Goal: Information Seeking & Learning: Learn about a topic

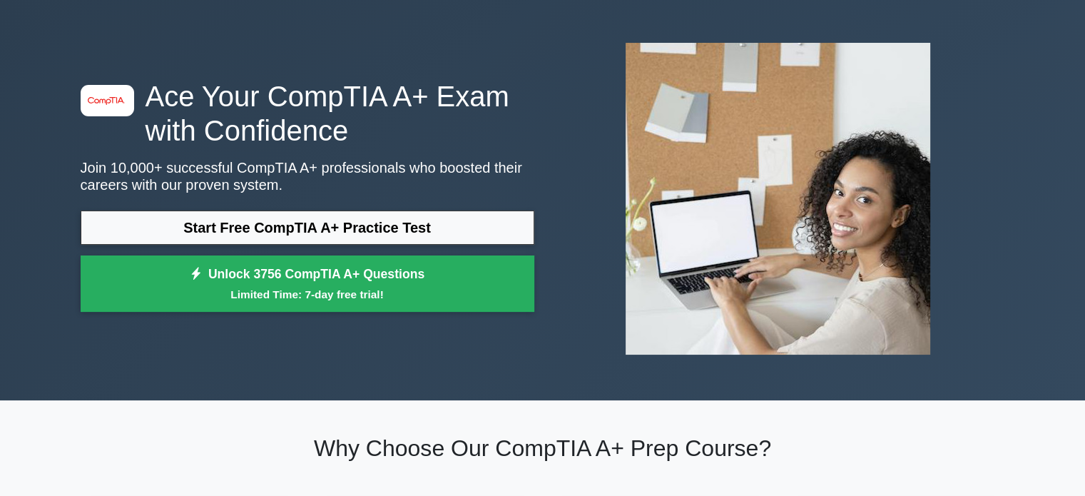
scroll to position [51, 0]
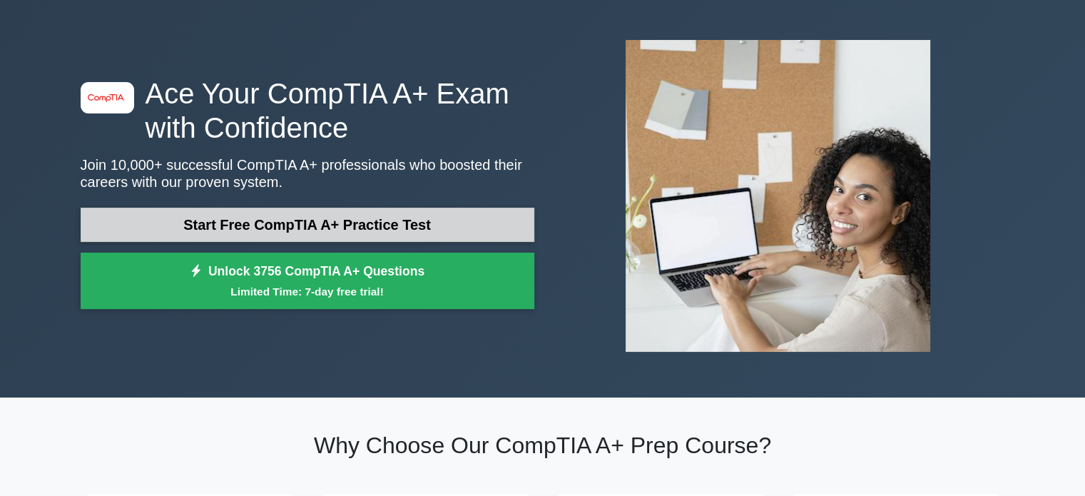
click at [308, 229] on link "Start Free CompTIA A+ Practice Test" at bounding box center [308, 225] width 454 height 34
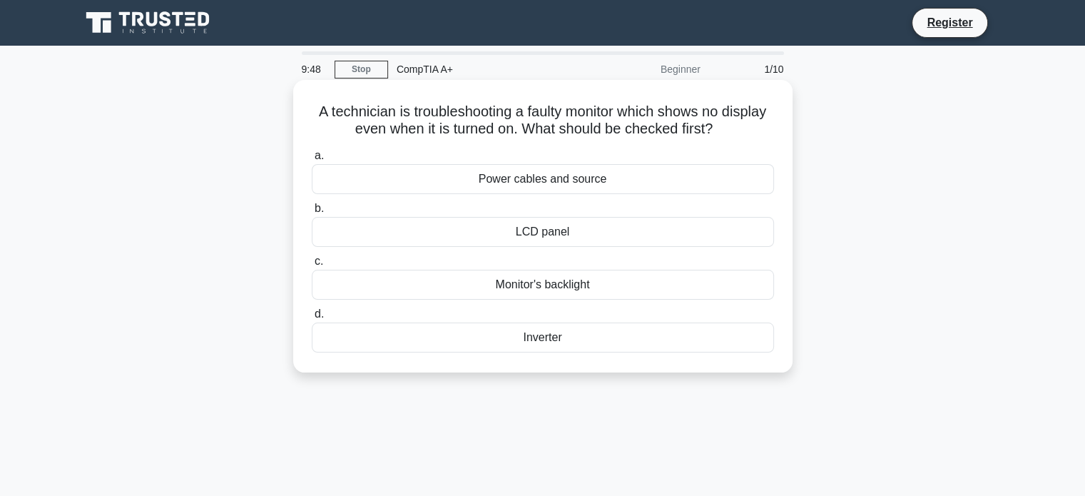
click at [541, 178] on div "Power cables and source" at bounding box center [543, 179] width 462 height 30
click at [312, 161] on input "a. Power cables and source" at bounding box center [312, 155] width 0 height 9
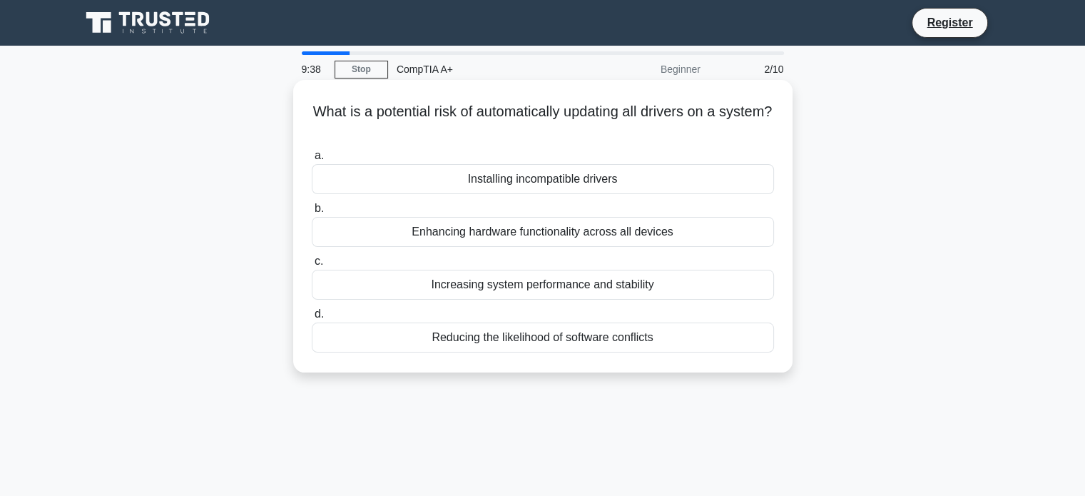
click at [550, 184] on div "Installing incompatible drivers" at bounding box center [543, 179] width 462 height 30
click at [312, 161] on input "a. Installing incompatible drivers" at bounding box center [312, 155] width 0 height 9
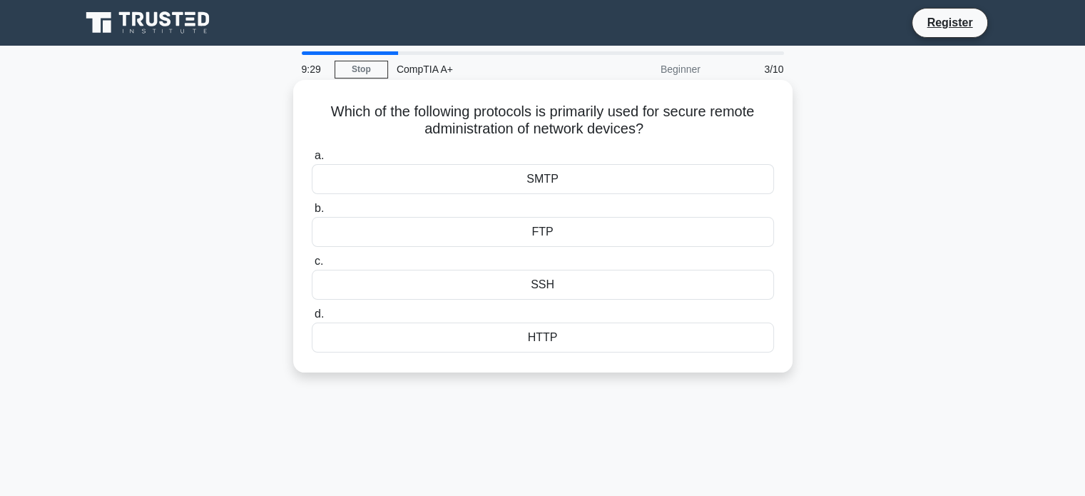
click at [568, 288] on div "SSH" at bounding box center [543, 285] width 462 height 30
click at [312, 266] on input "c. SSH" at bounding box center [312, 261] width 0 height 9
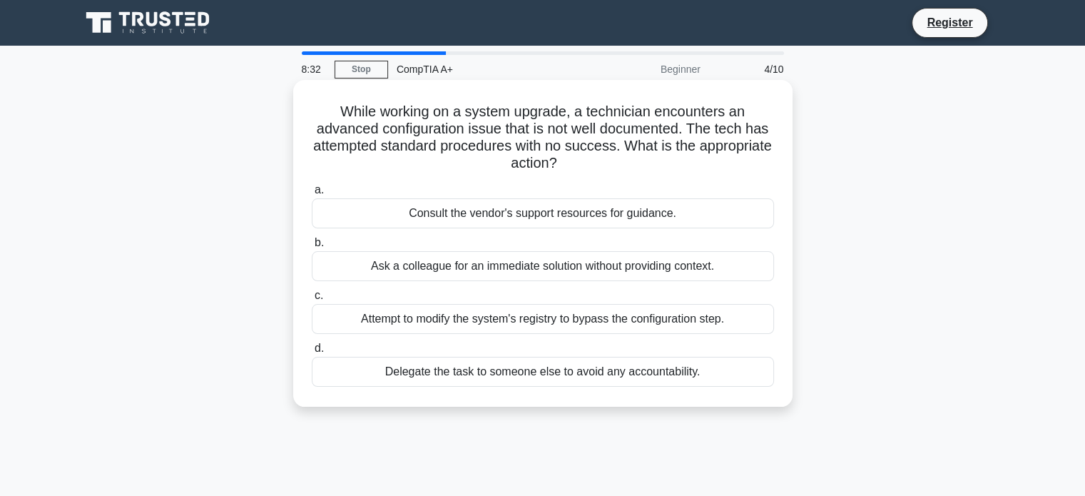
click at [596, 219] on div "Consult the vendor's support resources for guidance." at bounding box center [543, 213] width 462 height 30
click at [312, 195] on input "a. Consult the vendor's support resources for guidance." at bounding box center [312, 190] width 0 height 9
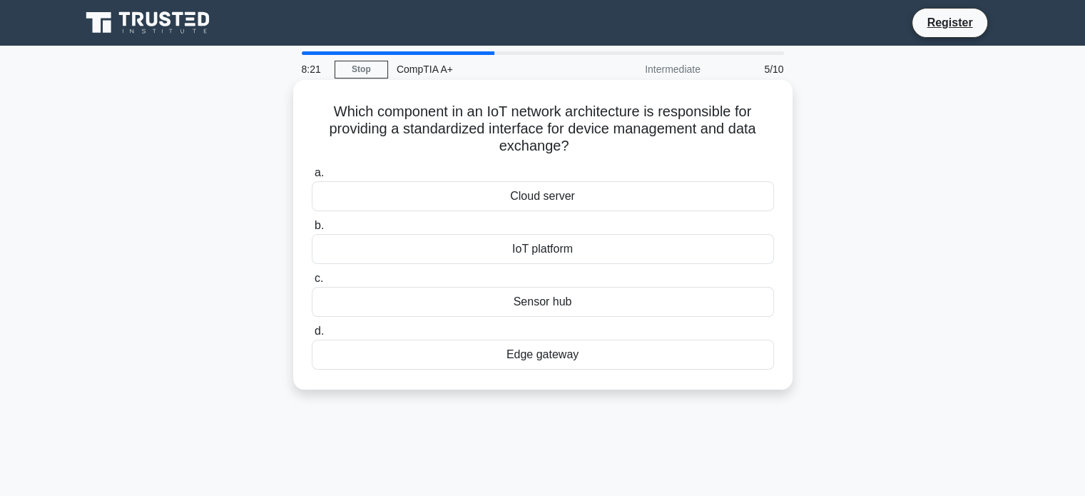
click at [547, 255] on div "IoT platform" at bounding box center [543, 249] width 462 height 30
click at [312, 230] on input "b. IoT platform" at bounding box center [312, 225] width 0 height 9
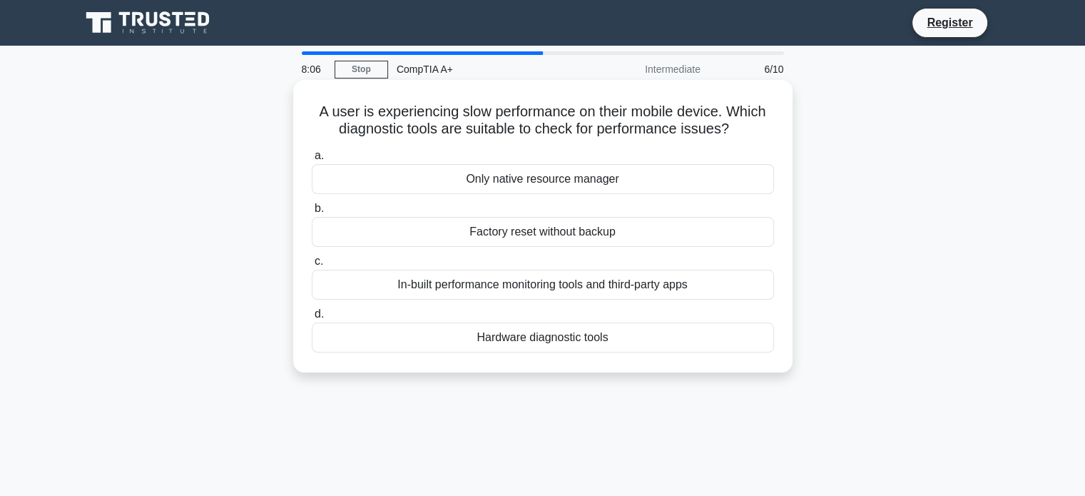
click at [549, 342] on div "Hardware diagnostic tools" at bounding box center [543, 337] width 462 height 30
click at [312, 319] on input "d. Hardware diagnostic tools" at bounding box center [312, 314] width 0 height 9
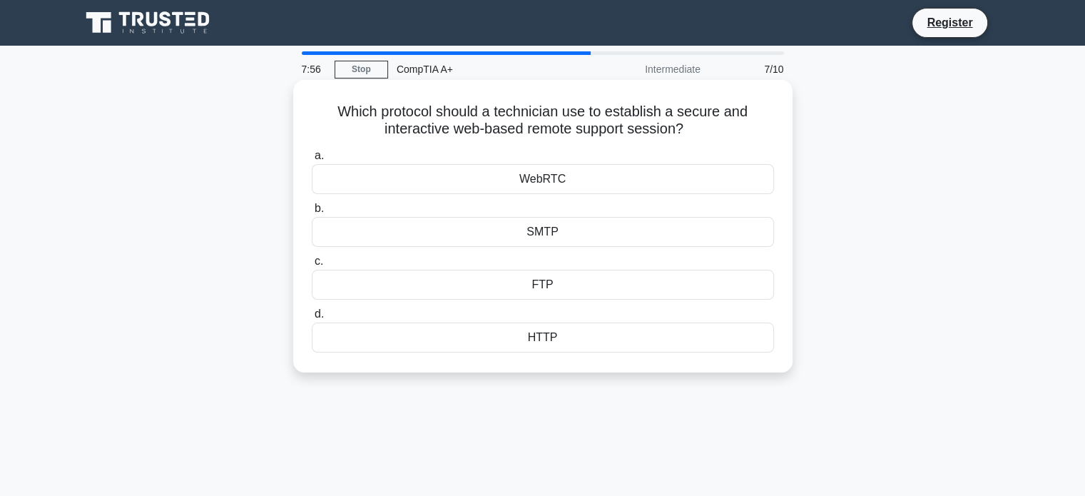
click at [557, 236] on div "SMTP" at bounding box center [543, 232] width 462 height 30
click at [312, 213] on input "b. SMTP" at bounding box center [312, 208] width 0 height 9
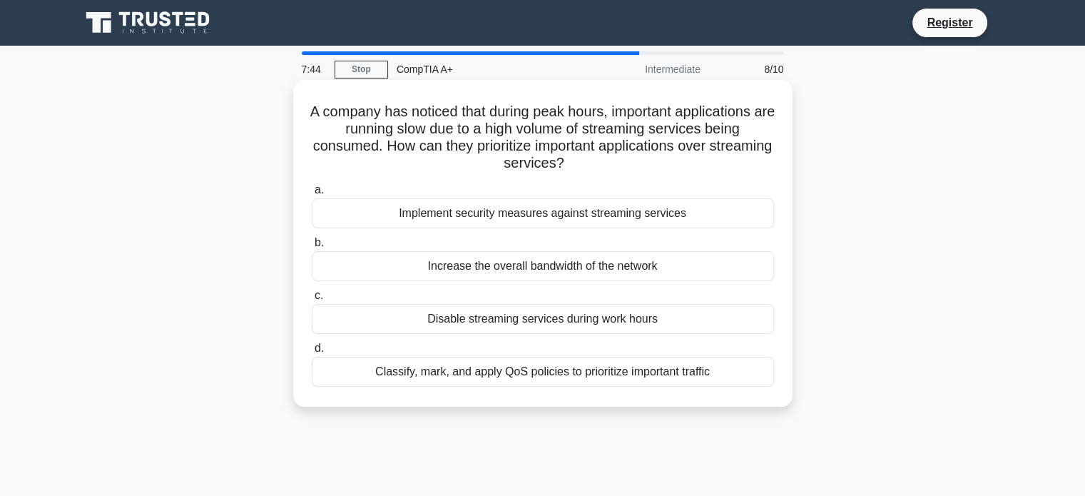
click at [613, 376] on div "Classify, mark, and apply QoS policies to prioritize important traffic" at bounding box center [543, 372] width 462 height 30
click at [312, 353] on input "d. Classify, mark, and apply QoS policies to prioritize important traffic" at bounding box center [312, 348] width 0 height 9
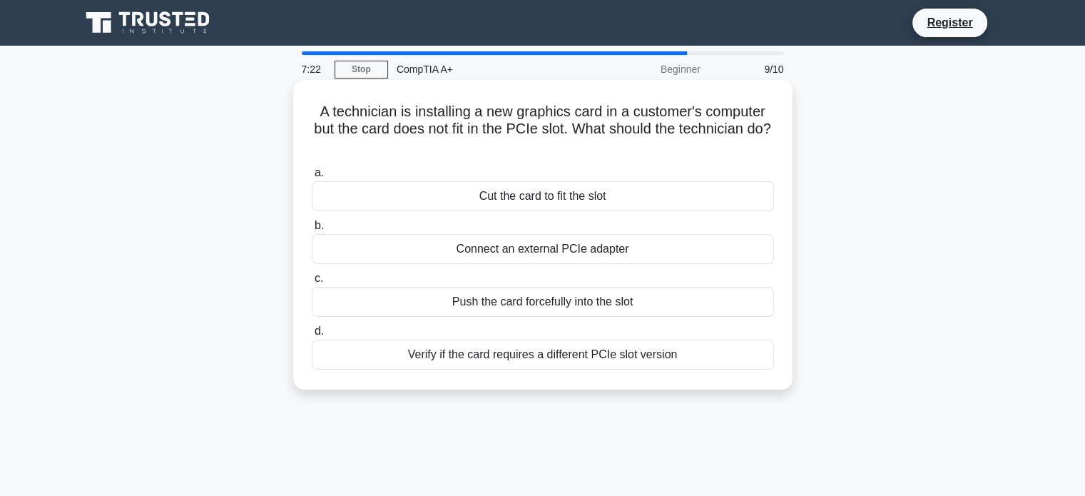
click at [582, 361] on div "Verify if the card requires a different PCIe slot version" at bounding box center [543, 355] width 462 height 30
click at [312, 336] on input "d. Verify if the card requires a different PCIe slot version" at bounding box center [312, 331] width 0 height 9
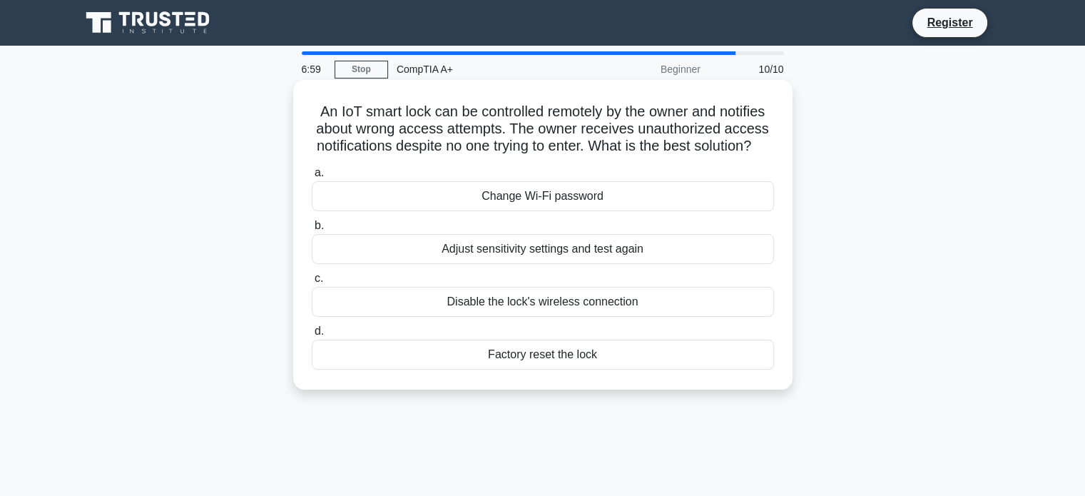
click at [565, 211] on div "Change Wi-Fi password" at bounding box center [543, 196] width 462 height 30
click at [312, 178] on input "a. Change Wi-Fi password" at bounding box center [312, 172] width 0 height 9
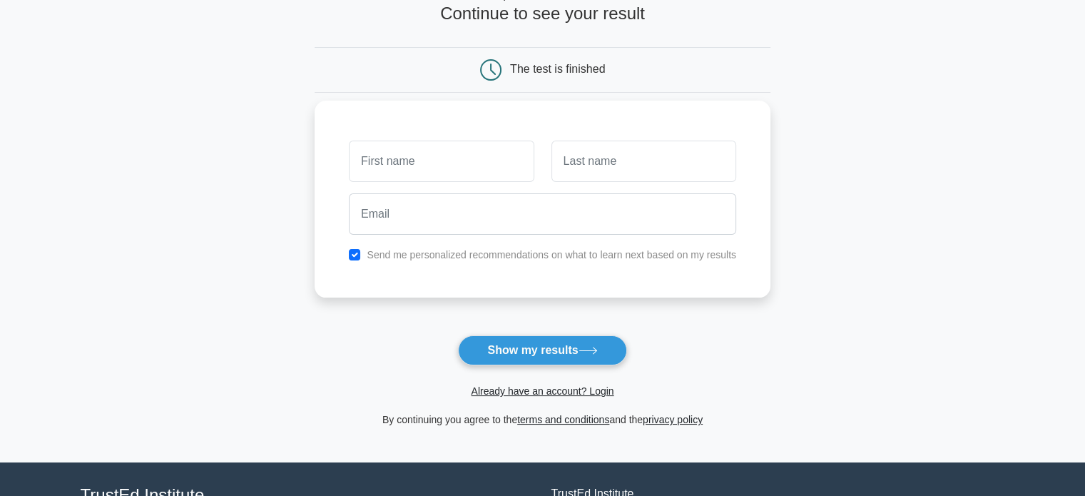
scroll to position [99, 0]
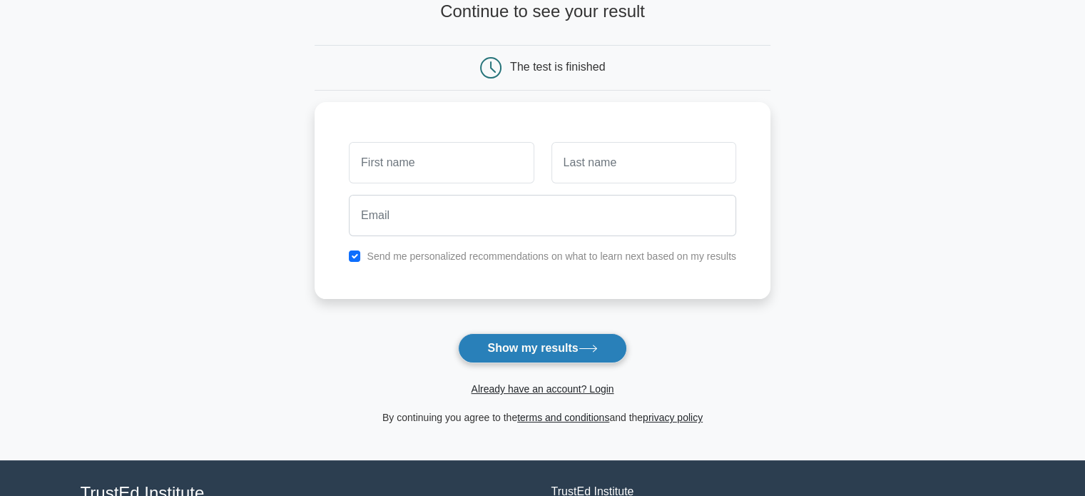
click at [551, 342] on button "Show my results" at bounding box center [542, 348] width 168 height 30
click at [350, 252] on input "checkbox" at bounding box center [354, 252] width 11 height 11
checkbox input "false"
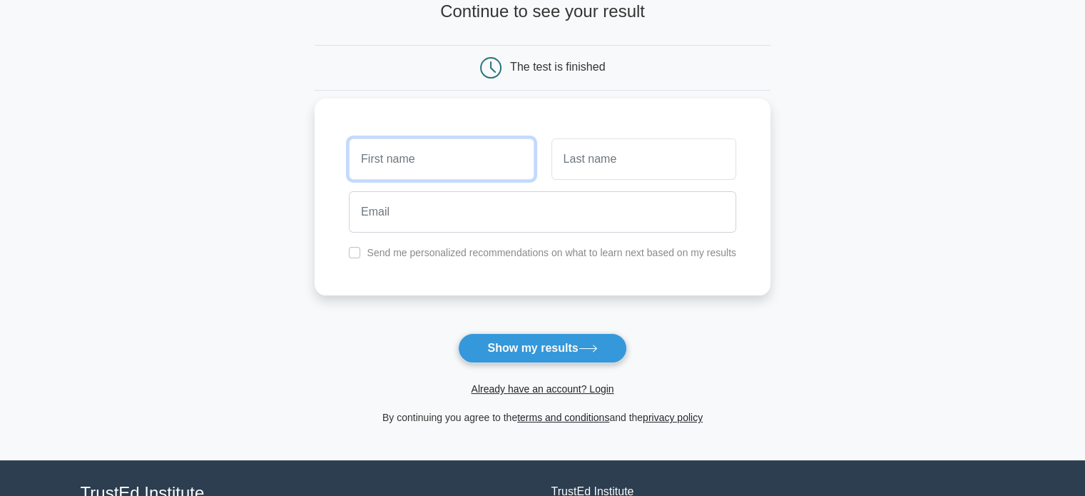
click at [426, 170] on input "text" at bounding box center [441, 158] width 185 height 41
type input "nathan"
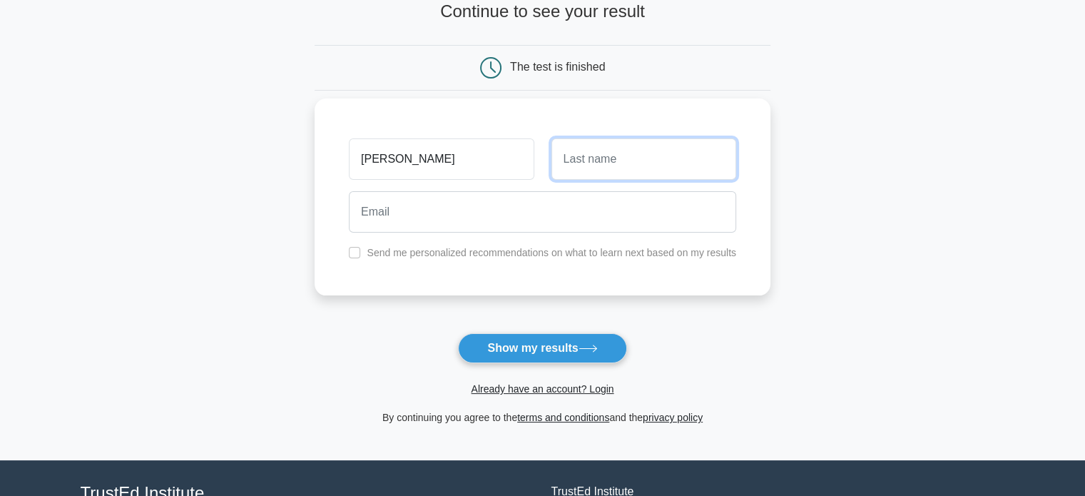
click at [589, 177] on input "text" at bounding box center [644, 158] width 185 height 41
type input "quigley"
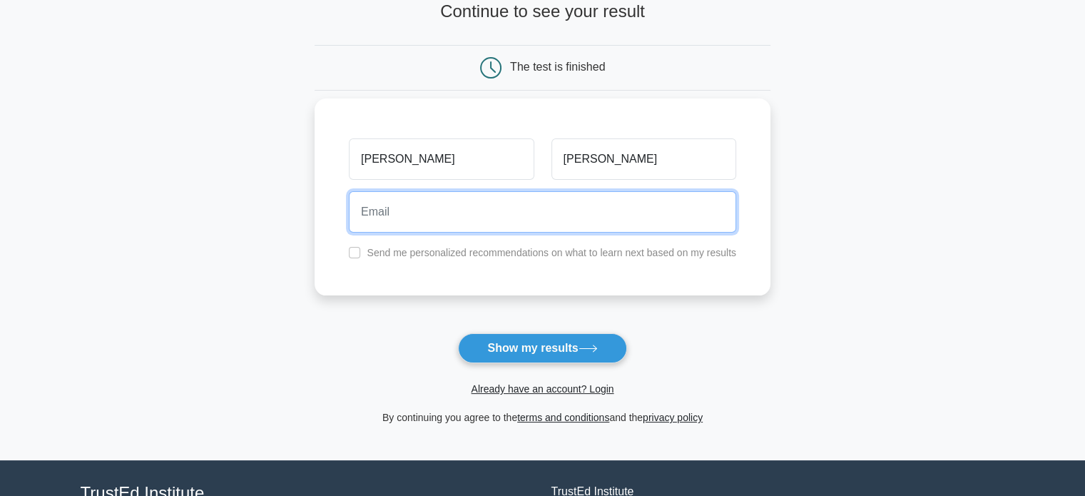
click at [527, 213] on input "email" at bounding box center [542, 211] width 387 height 41
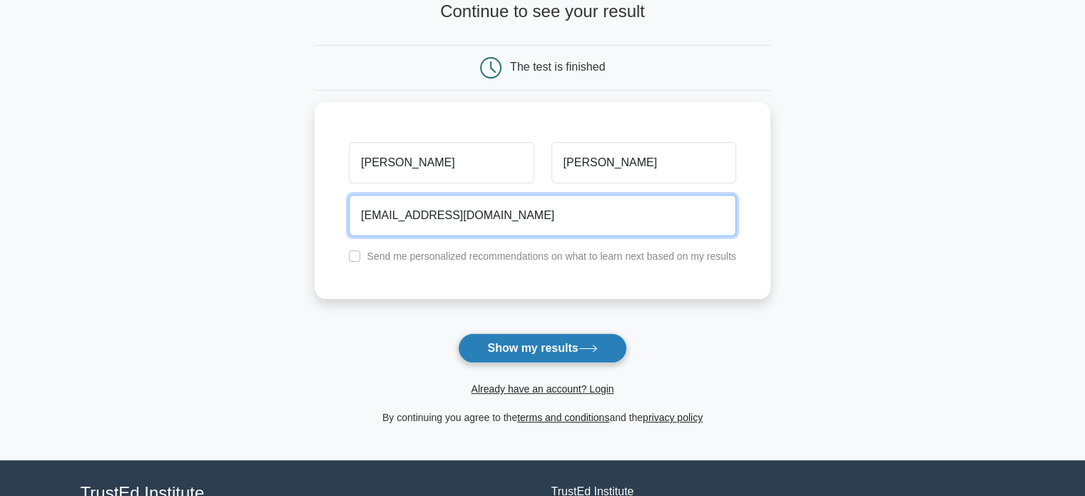
type input "nathansquig@gmail.com"
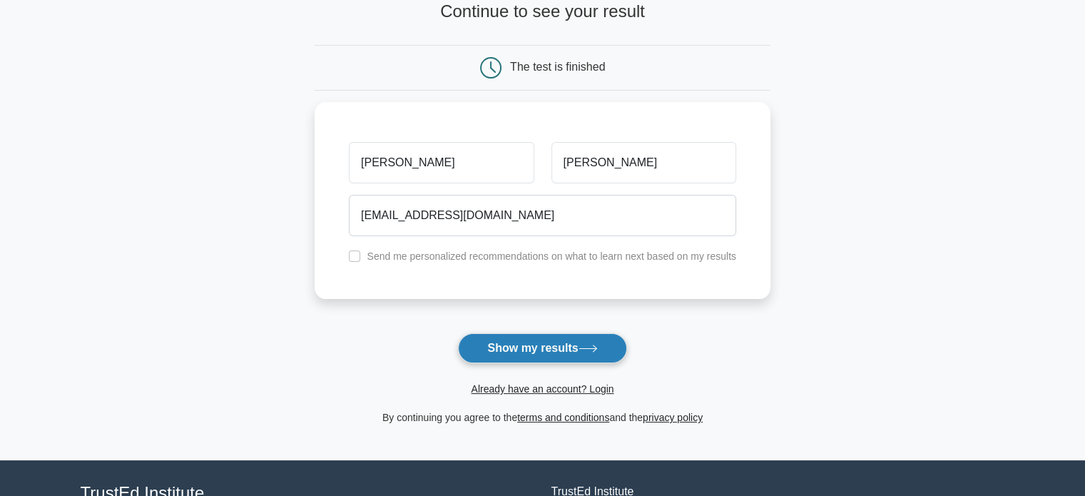
click at [542, 340] on button "Show my results" at bounding box center [542, 348] width 168 height 30
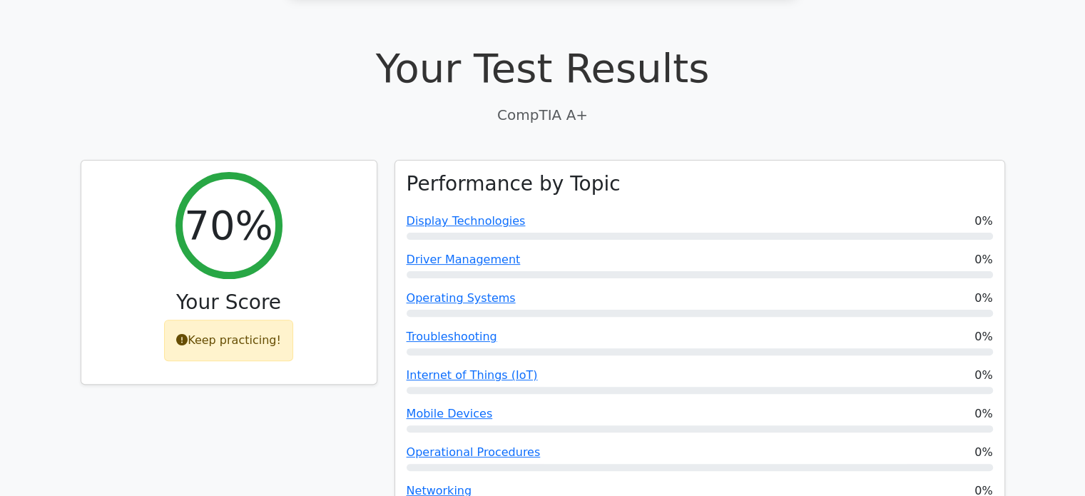
scroll to position [365, 0]
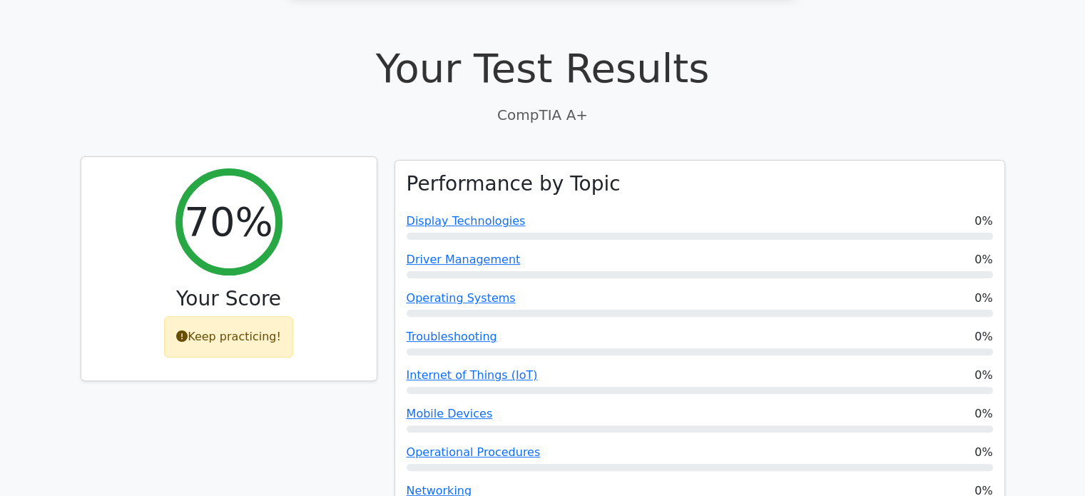
click at [250, 210] on h2 "70%" at bounding box center [228, 222] width 88 height 48
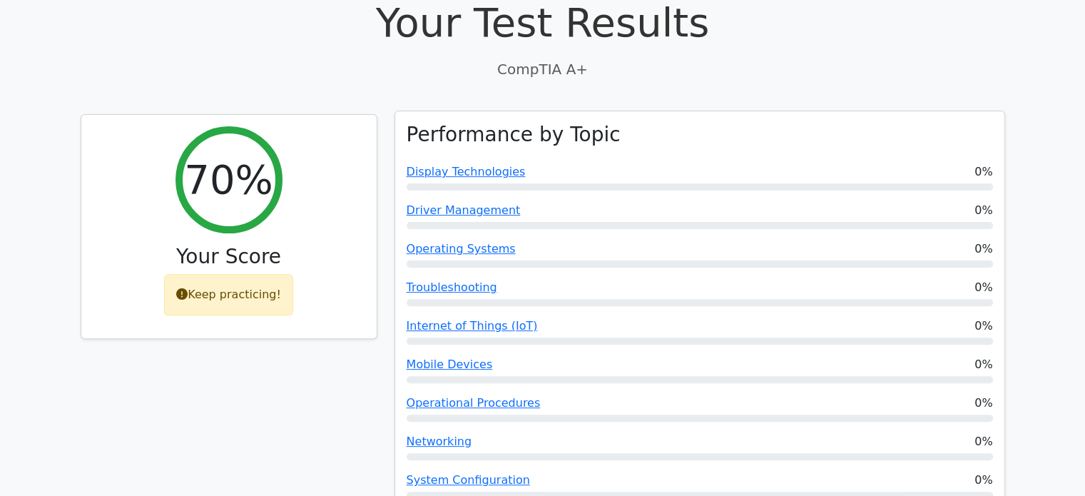
scroll to position [421, 0]
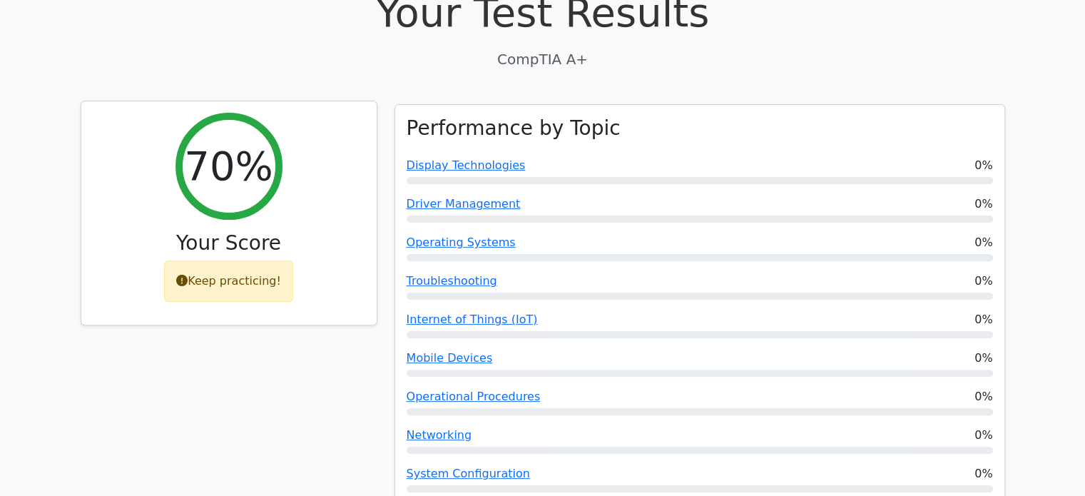
click at [255, 142] on h2 "70%" at bounding box center [228, 166] width 88 height 48
click at [233, 260] on div "Keep practicing!" at bounding box center [228, 280] width 129 height 41
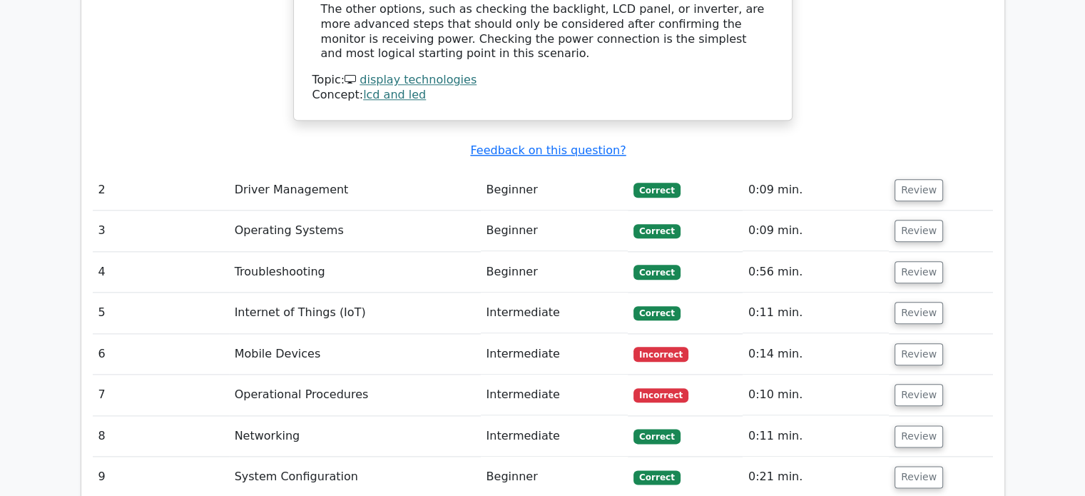
scroll to position [1644, 0]
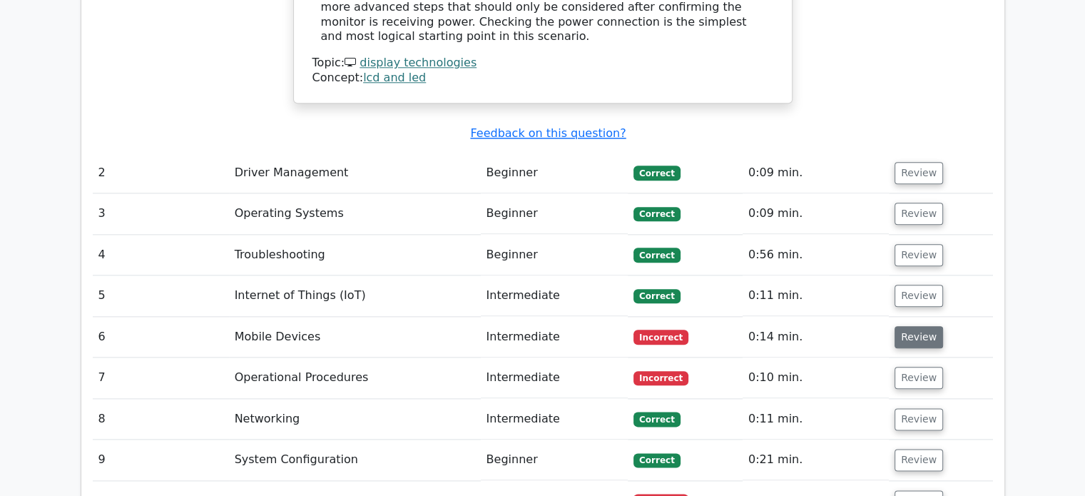
click at [917, 326] on button "Review" at bounding box center [919, 337] width 49 height 22
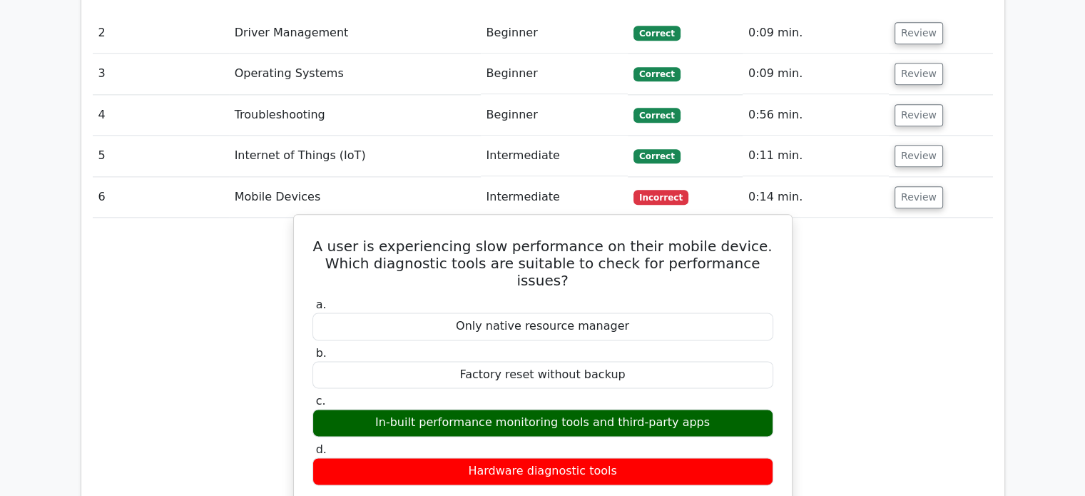
scroll to position [1792, 0]
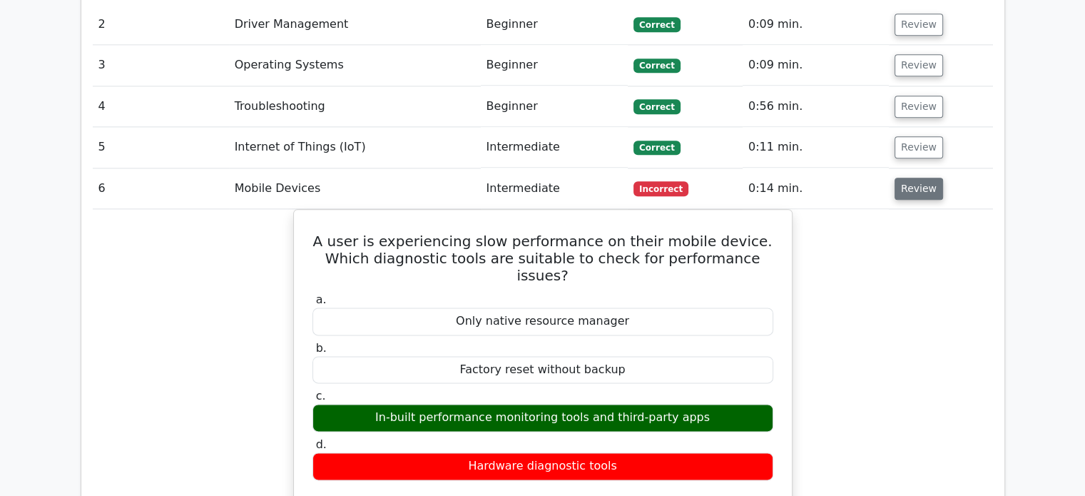
click at [913, 178] on button "Review" at bounding box center [919, 189] width 49 height 22
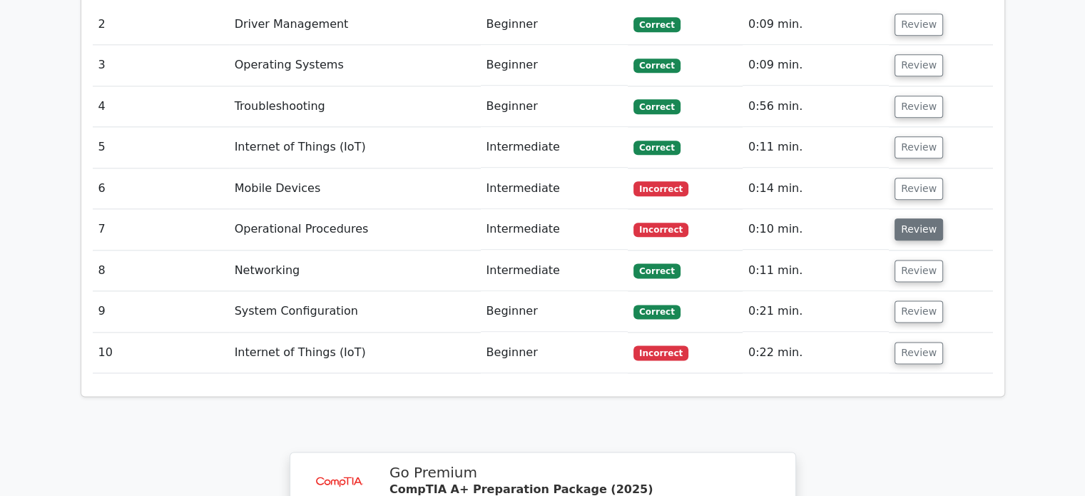
click at [899, 218] on button "Review" at bounding box center [919, 229] width 49 height 22
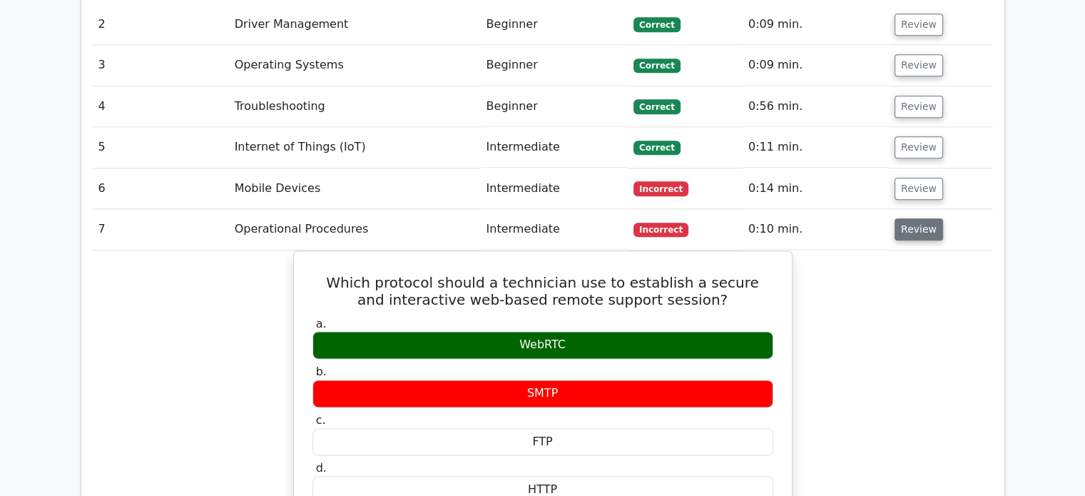
click at [918, 218] on button "Review" at bounding box center [919, 229] width 49 height 22
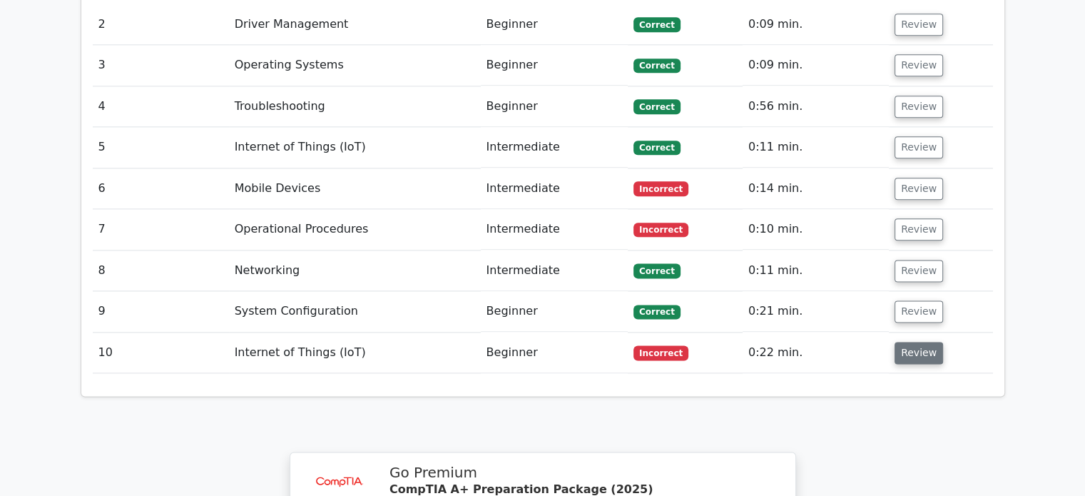
click at [896, 342] on button "Review" at bounding box center [919, 353] width 49 height 22
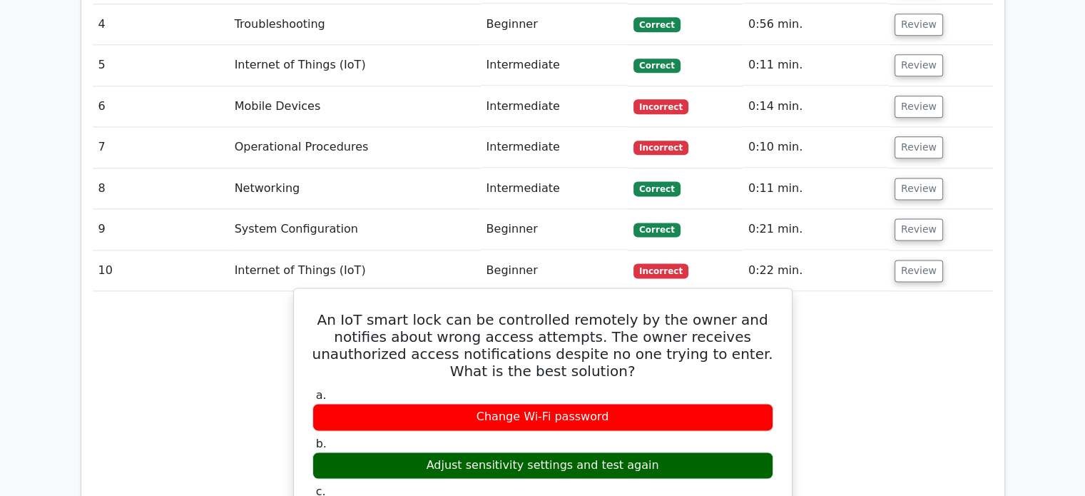
scroll to position [1876, 0]
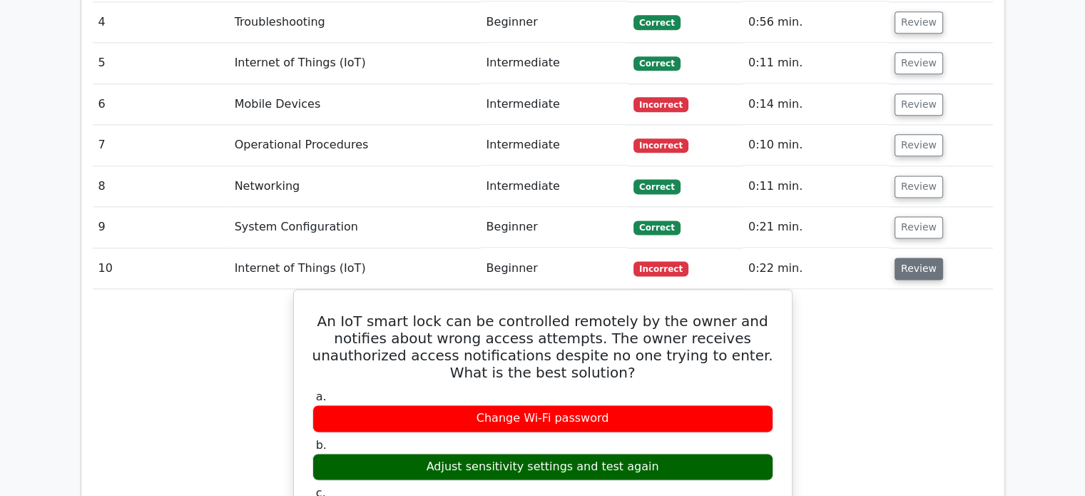
click at [926, 258] on button "Review" at bounding box center [919, 269] width 49 height 22
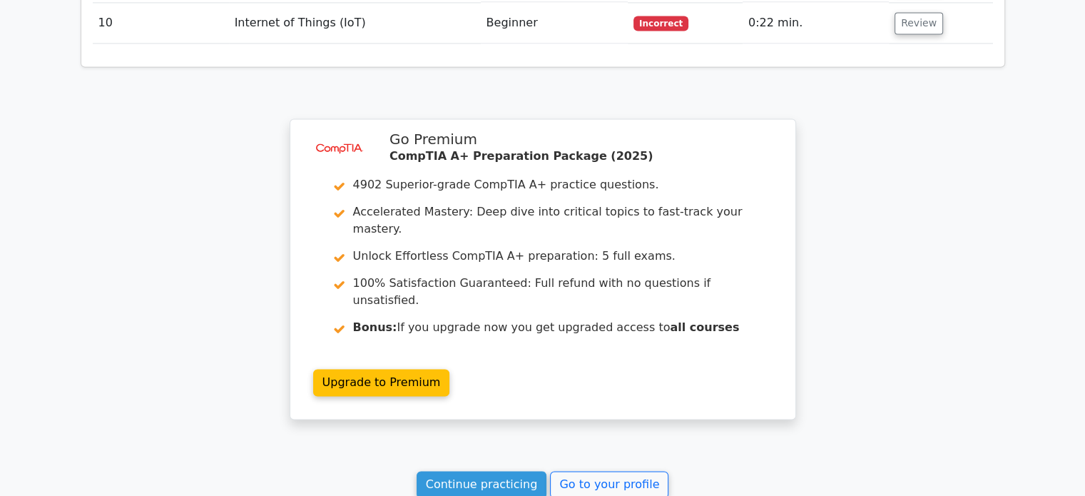
scroll to position [2171, 0]
